Goal: Check status: Check status

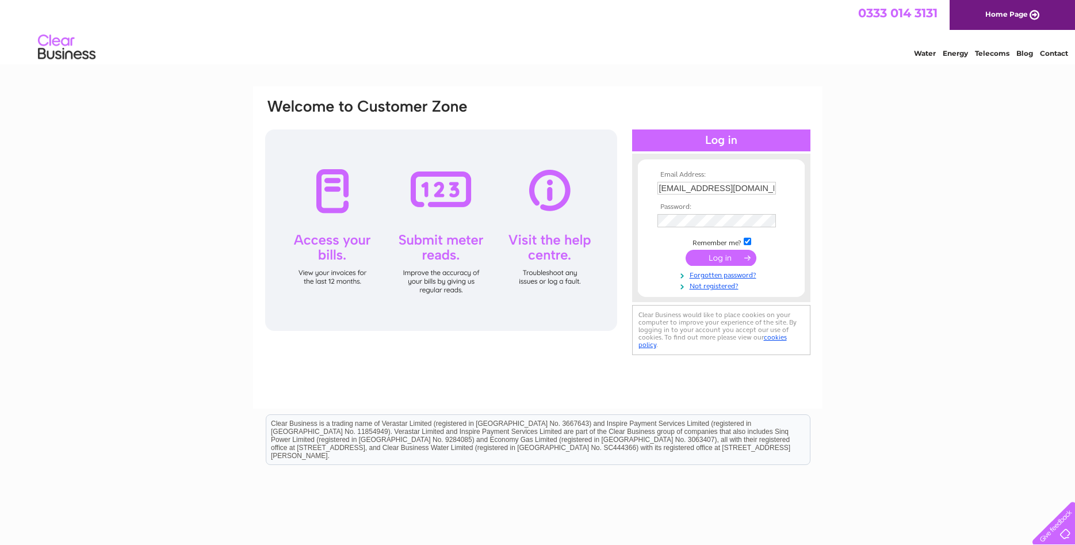
click at [724, 255] on input "submit" at bounding box center [721, 258] width 71 height 16
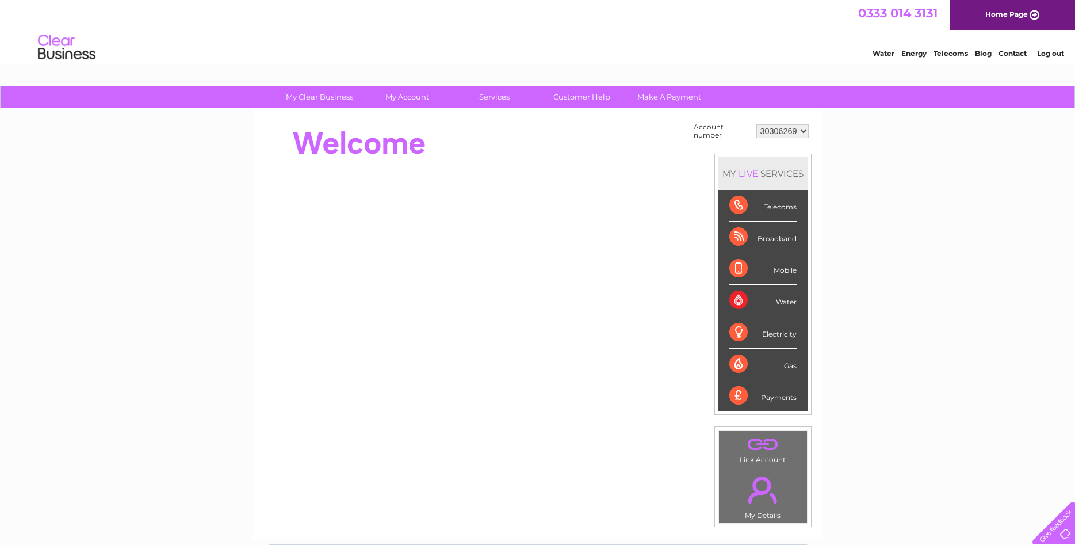
click at [757, 124] on select "30306269" at bounding box center [783, 131] width 52 height 14
click at [781, 293] on div "Water" at bounding box center [763, 301] width 67 height 32
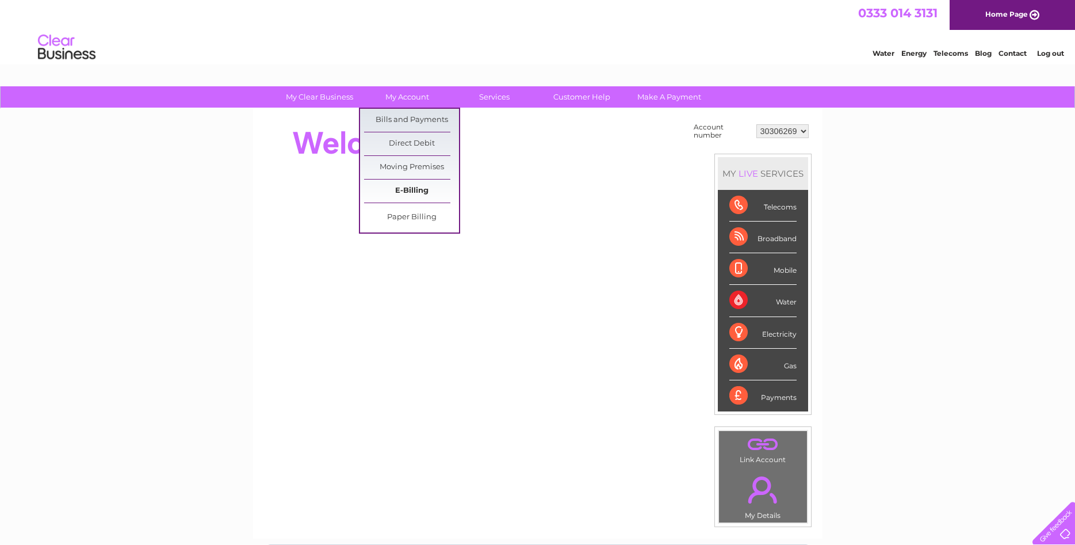
click at [425, 189] on link "E-Billing" at bounding box center [411, 191] width 95 height 23
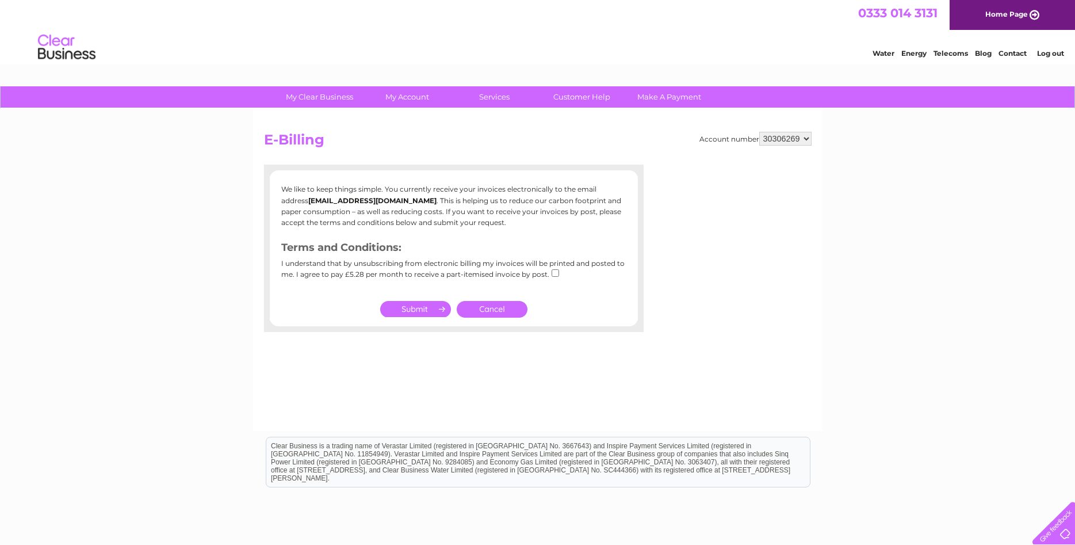
click at [760, 132] on select "30306269" at bounding box center [786, 139] width 52 height 14
click at [807, 136] on select "30306269" at bounding box center [786, 139] width 52 height 14
click at [760, 132] on select "30306269" at bounding box center [786, 139] width 52 height 14
click at [804, 137] on select "30306269" at bounding box center [786, 139] width 52 height 14
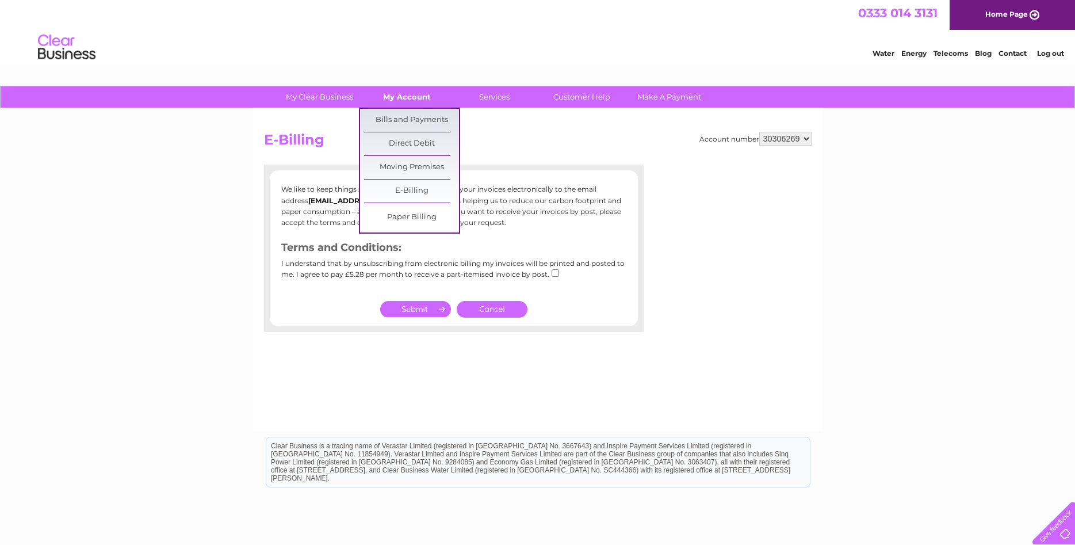
click at [416, 99] on link "My Account" at bounding box center [407, 96] width 95 height 21
click at [416, 113] on link "Bills and Payments" at bounding box center [411, 120] width 95 height 23
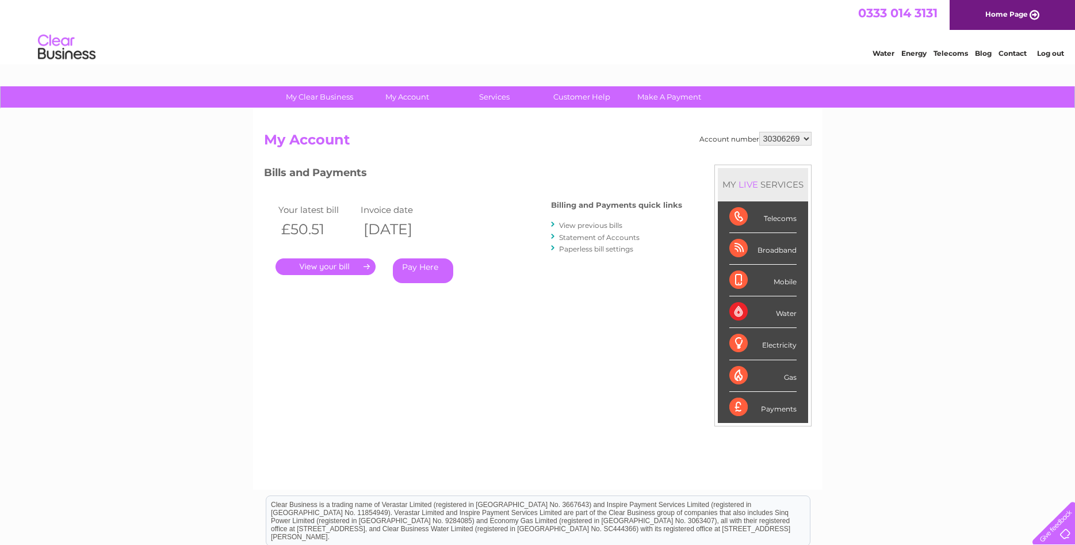
click at [600, 227] on link "View previous bills" at bounding box center [590, 225] width 63 height 9
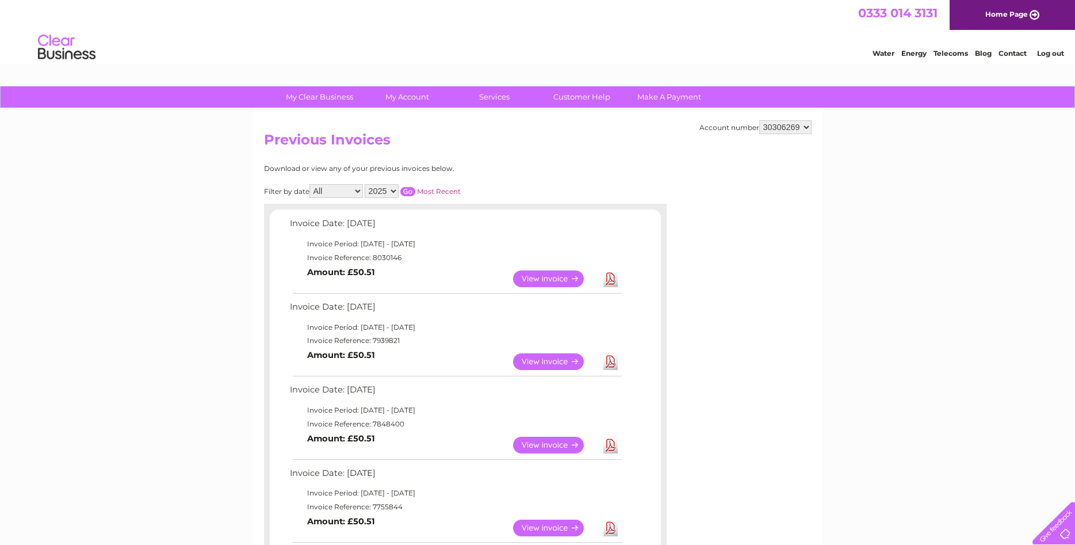
click at [551, 281] on link "View" at bounding box center [555, 278] width 85 height 17
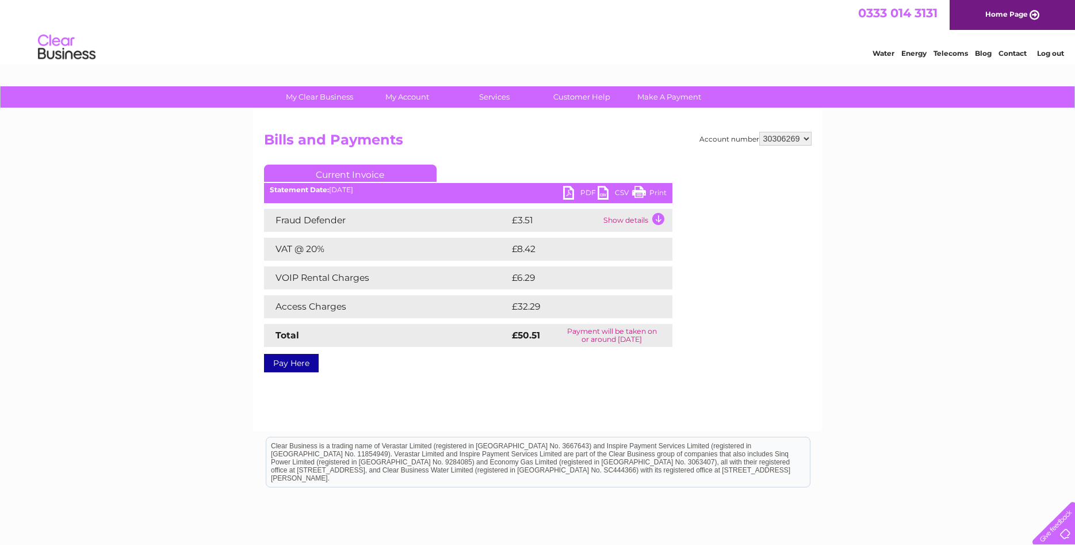
click at [760, 132] on select "30306269" at bounding box center [786, 139] width 52 height 14
